Goal: Answer question/provide support: Share knowledge or assist other users

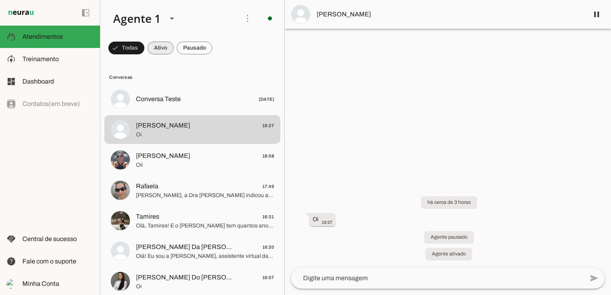
click at [156, 47] on span at bounding box center [161, 47] width 26 height 19
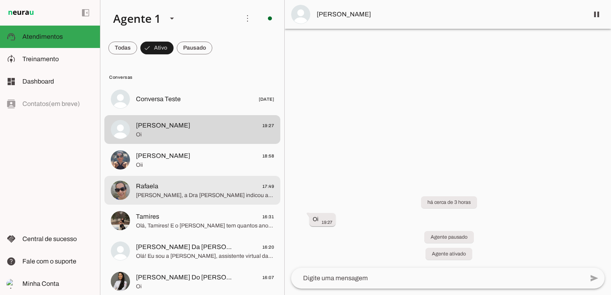
click at [176, 198] on span "[PERSON_NAME], a Dra [PERSON_NAME] indicou a farmácia [PERSON_NAME], que oferec…" at bounding box center [205, 196] width 138 height 8
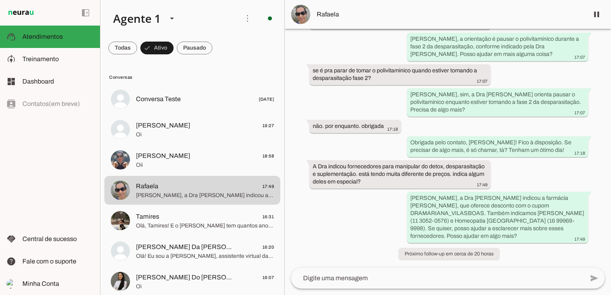
scroll to position [1212, 0]
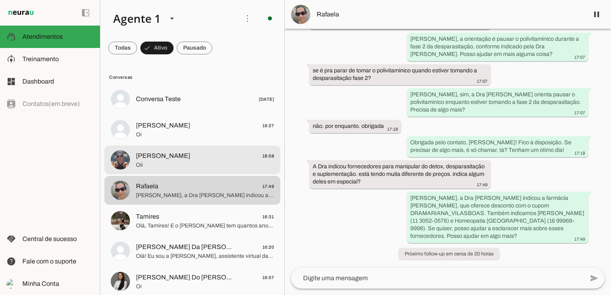
click at [201, 162] on span "Oii" at bounding box center [205, 165] width 138 height 8
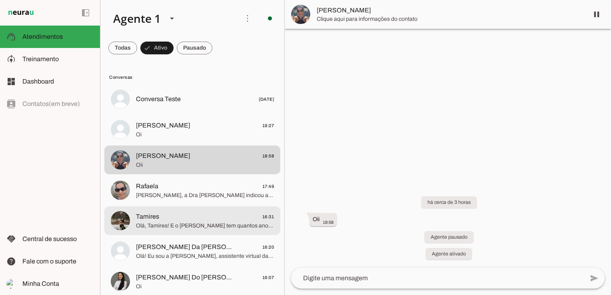
click at [162, 224] on span "Olá, Tamires! E o [PERSON_NAME] tem quantos anos? Qual o motivo do seu contato …" at bounding box center [205, 226] width 138 height 8
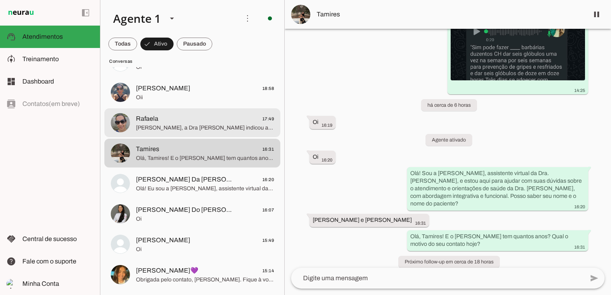
scroll to position [80, 0]
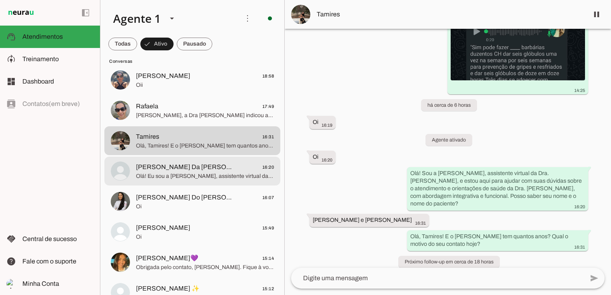
click at [204, 174] on span "Olá! Eu sou a [PERSON_NAME], assistente virtual da [PERSON_NAME]. [PERSON_NAME]…" at bounding box center [205, 176] width 138 height 8
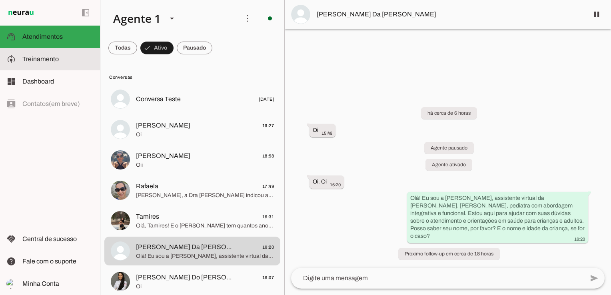
click at [60, 55] on slot at bounding box center [57, 59] width 71 height 10
